Goal: Task Accomplishment & Management: Use online tool/utility

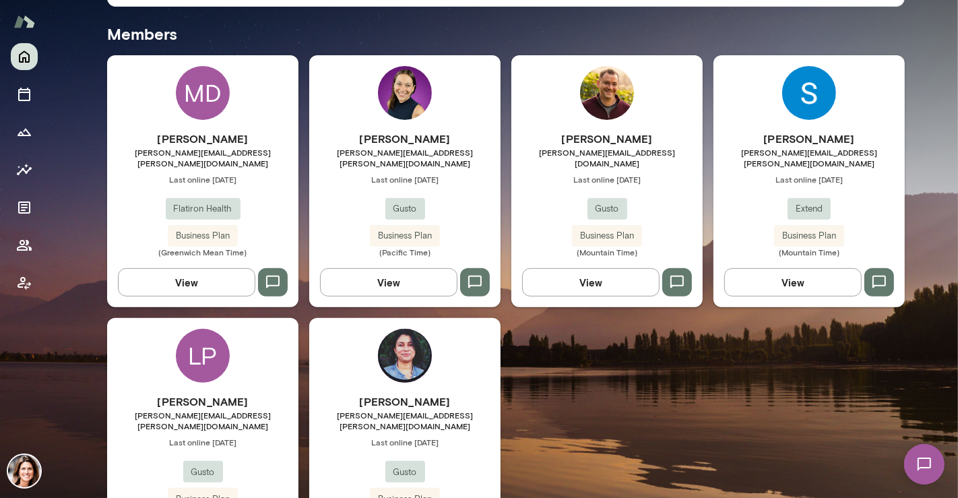
scroll to position [356, 0]
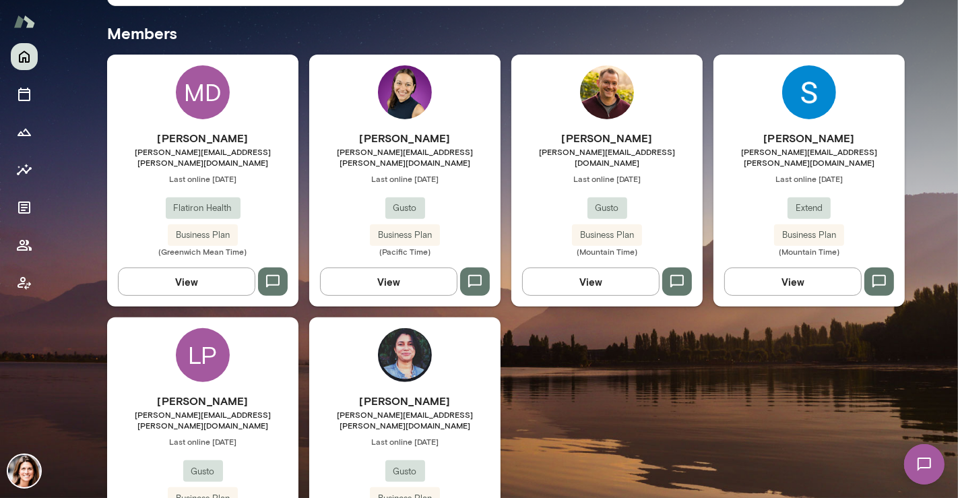
click at [236, 412] on div "Lynne Petre lynne.petre@gusto.com Last online August 28 Gusto Business Plan (Mo…" at bounding box center [202, 456] width 191 height 127
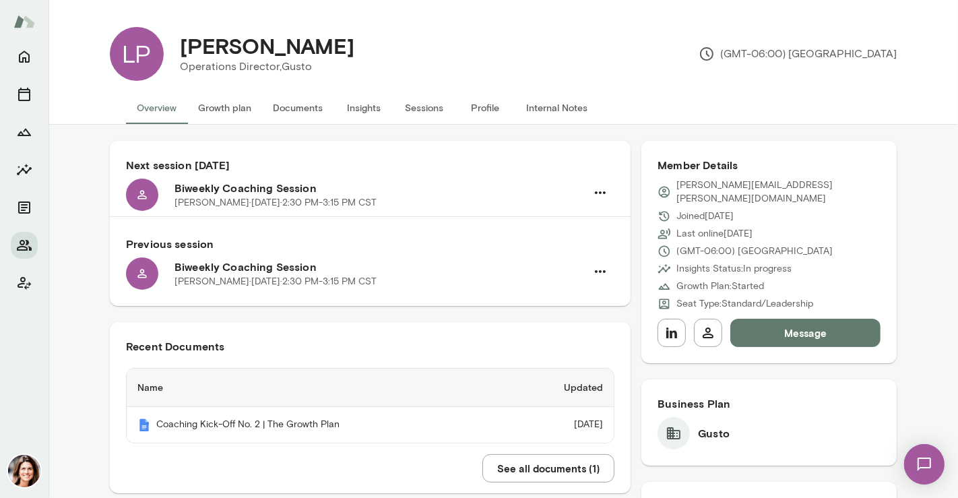
click at [367, 103] on button "Insights" at bounding box center [363, 108] width 61 height 32
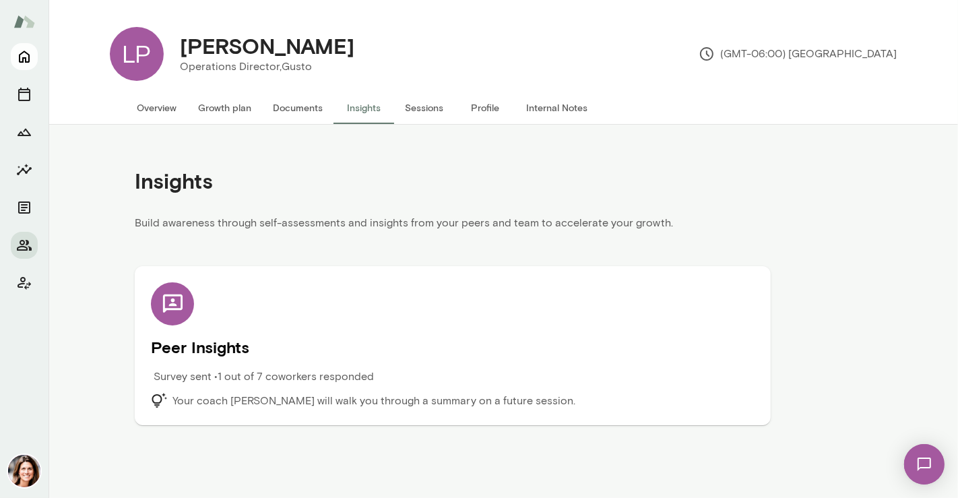
click at [25, 67] on button "Home" at bounding box center [24, 56] width 27 height 27
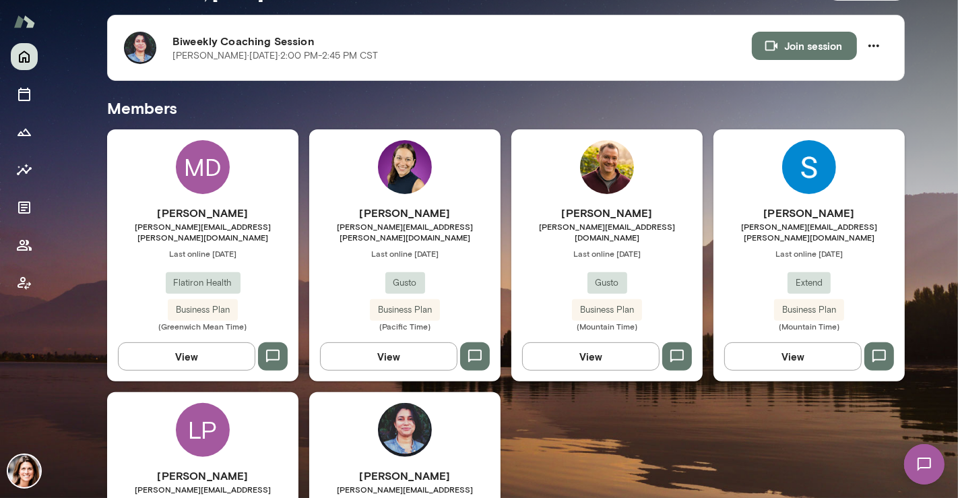
scroll to position [281, 0]
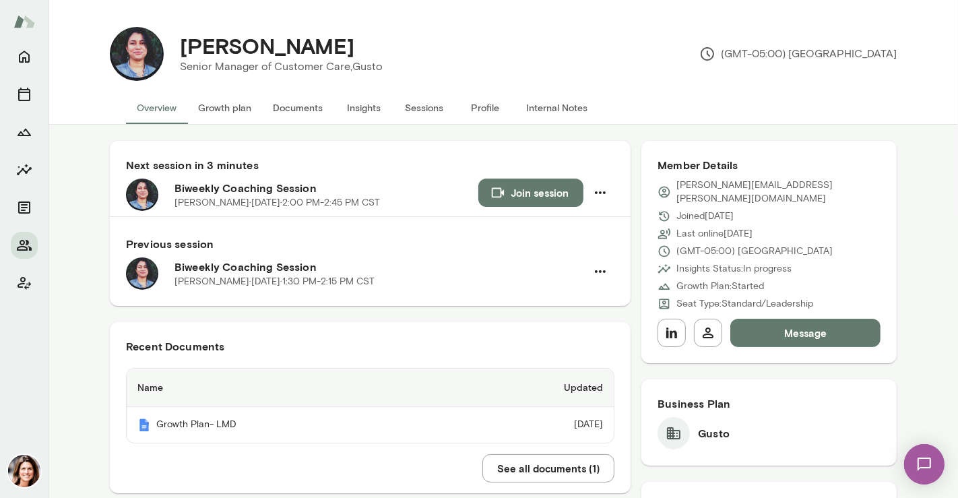
click at [356, 118] on button "Insights" at bounding box center [363, 108] width 61 height 32
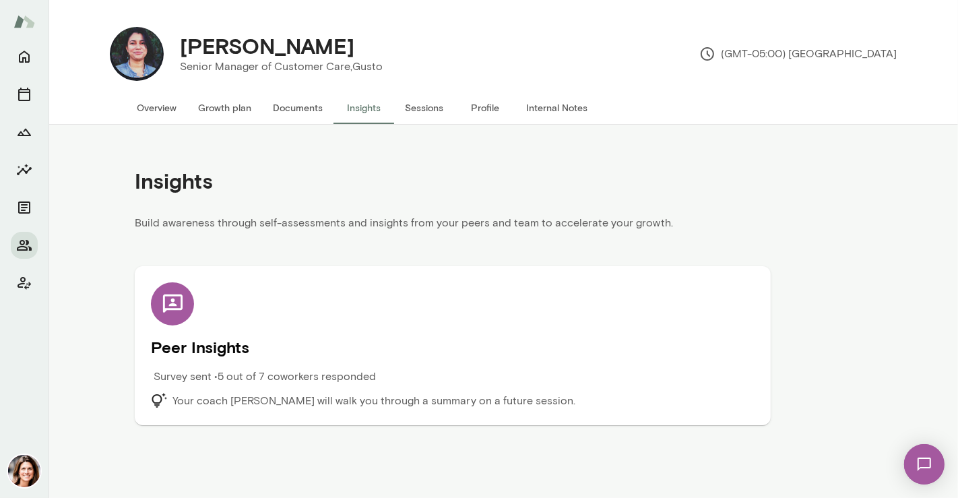
click at [144, 118] on button "Overview" at bounding box center [156, 108] width 61 height 32
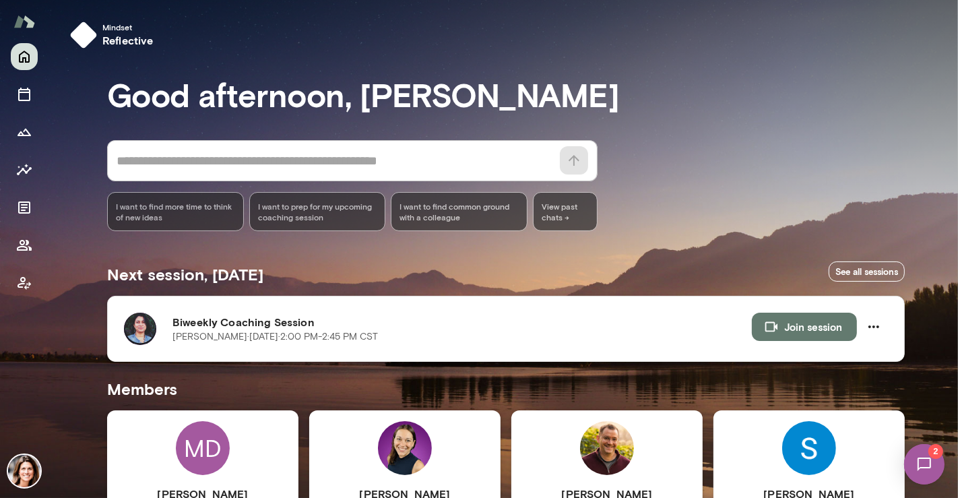
click at [589, 354] on div "Biweekly Coaching Session [PERSON_NAME][DATE] · 2:00 PM-2:45 PM CST Join session" at bounding box center [505, 329] width 797 height 66
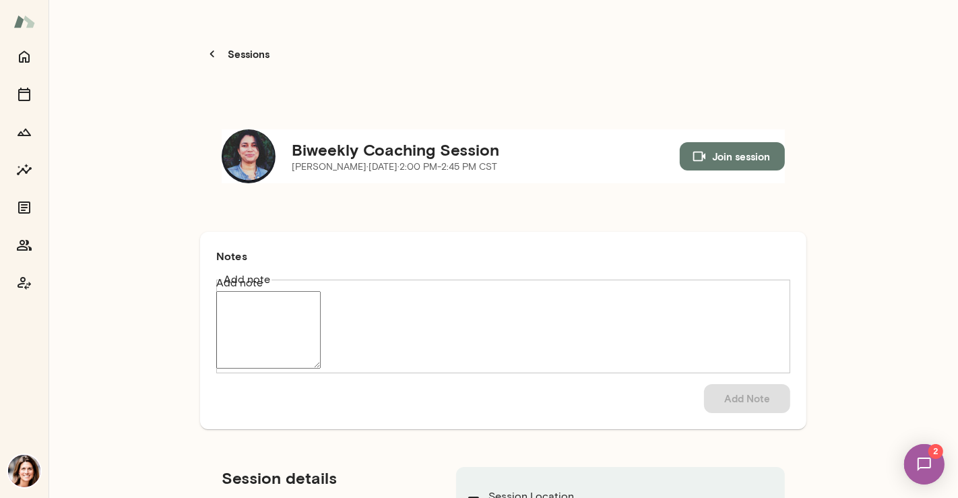
click at [679, 142] on button "Join session" at bounding box center [731, 156] width 105 height 28
